Goal: Register for event/course

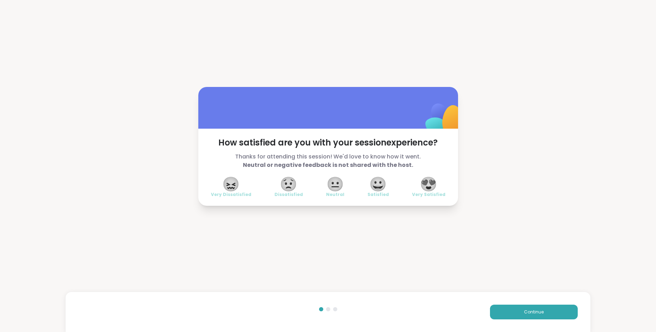
click at [430, 186] on span "😍" at bounding box center [429, 184] width 18 height 13
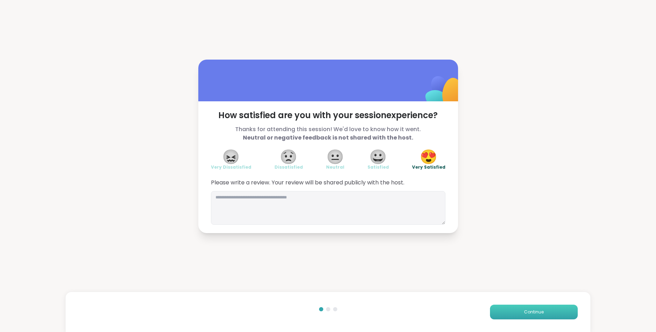
click at [524, 310] on button "Continue" at bounding box center [534, 312] width 88 height 15
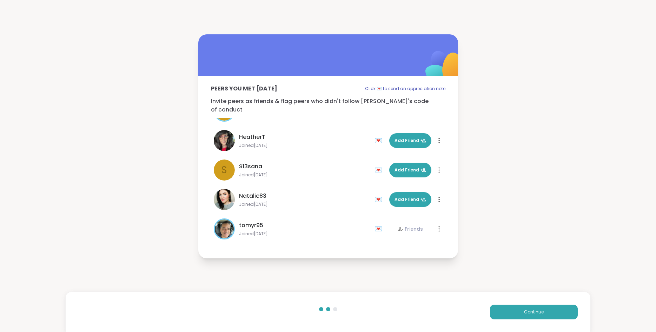
scroll to position [80, 0]
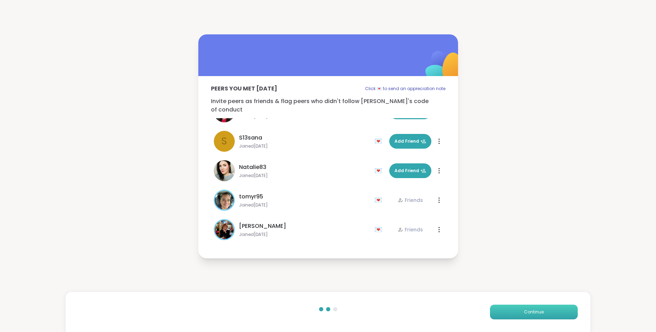
click at [548, 315] on button "Continue" at bounding box center [534, 312] width 88 height 15
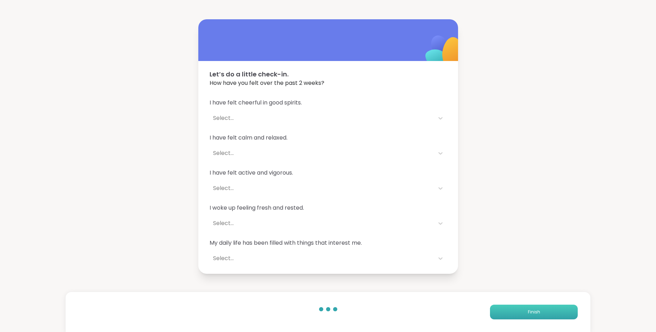
click at [545, 315] on button "Finish" at bounding box center [534, 312] width 88 height 15
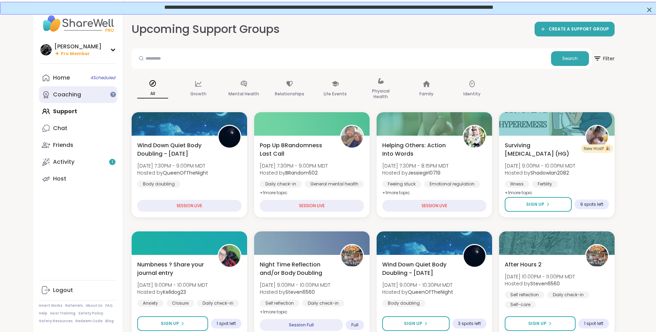
click at [93, 99] on link "Coaching" at bounding box center [78, 94] width 78 height 17
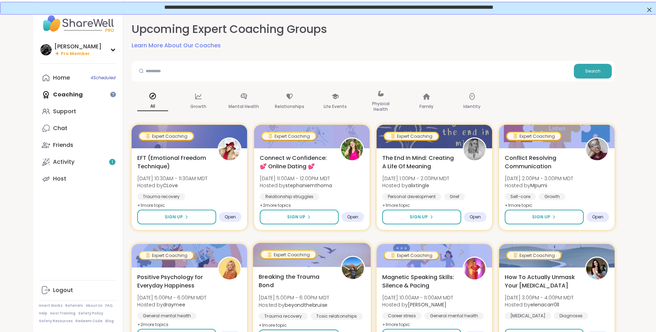
click at [353, 288] on div "Breaking the Trauma Bond [DATE] 5:00PM - 6:00PM MDT Hosted by beyondthebruise T…" at bounding box center [312, 301] width 106 height 57
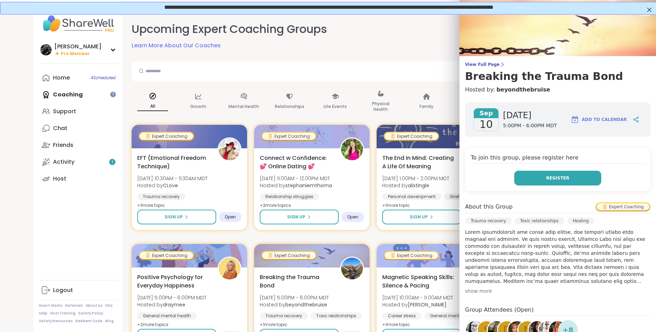
click at [543, 181] on button "Register" at bounding box center [557, 178] width 87 height 15
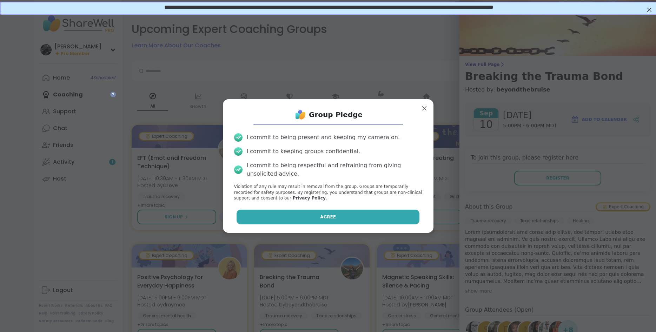
click at [279, 214] on button "Agree" at bounding box center [327, 217] width 183 height 15
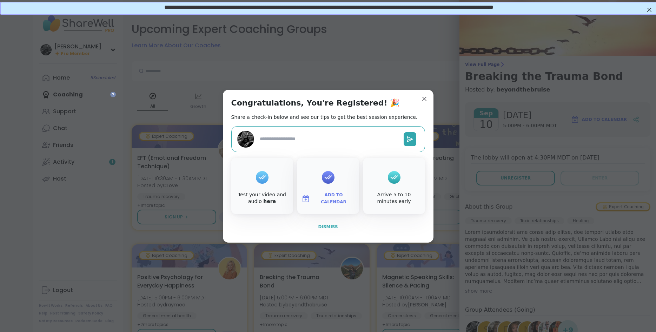
click at [318, 228] on button "Dismiss" at bounding box center [328, 227] width 194 height 15
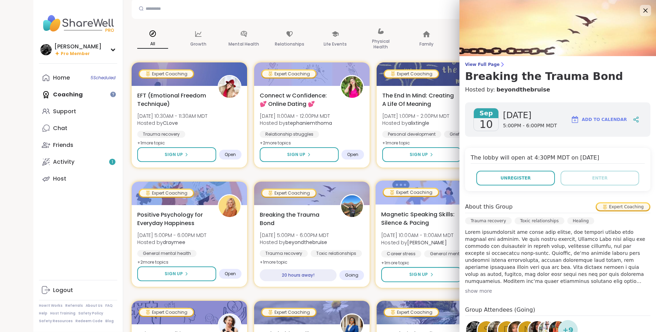
scroll to position [107, 0]
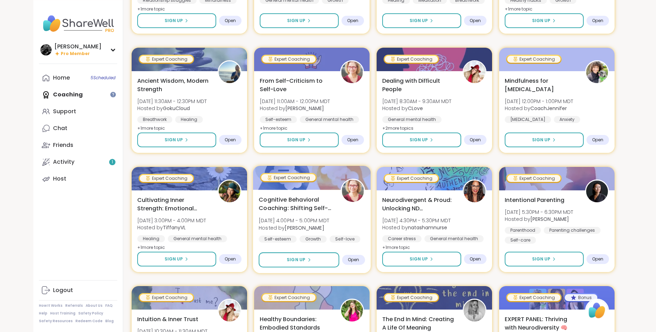
scroll to position [465, 0]
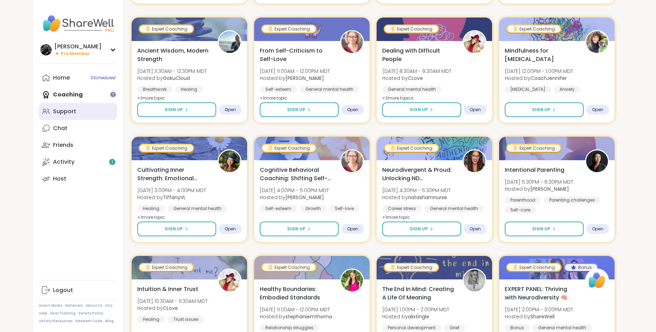
click at [76, 109] on link "Support" at bounding box center [78, 111] width 78 height 17
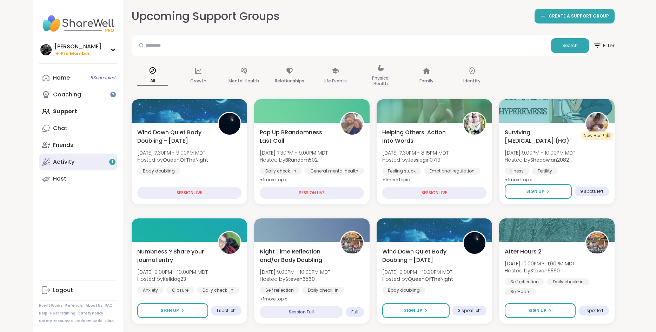
click at [61, 166] on link "Activity 1" at bounding box center [78, 162] width 78 height 17
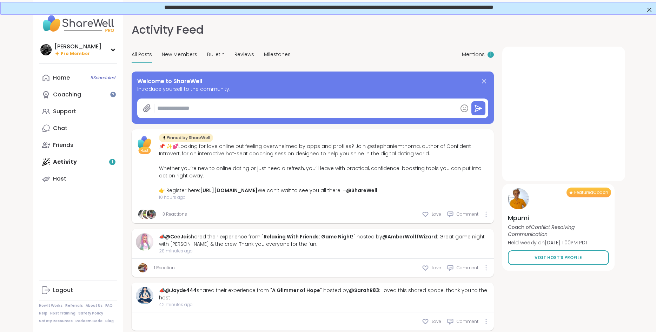
type textarea "*"
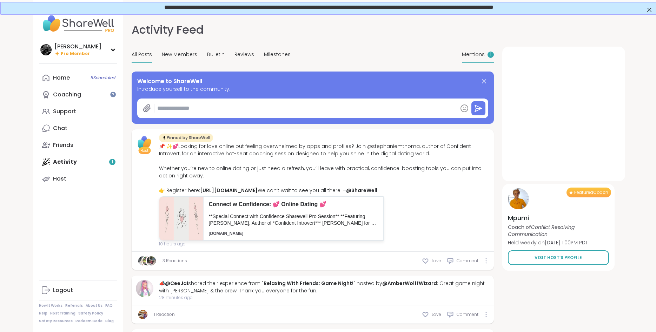
click at [482, 55] on span "Mentions" at bounding box center [473, 54] width 23 height 7
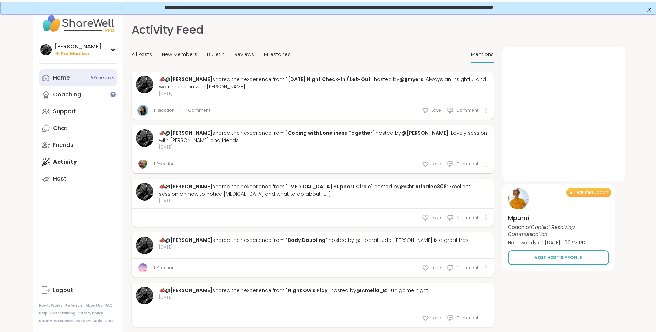
click at [67, 81] on div "Home 5 Scheduled" at bounding box center [61, 78] width 17 height 8
